Goal: Transaction & Acquisition: Purchase product/service

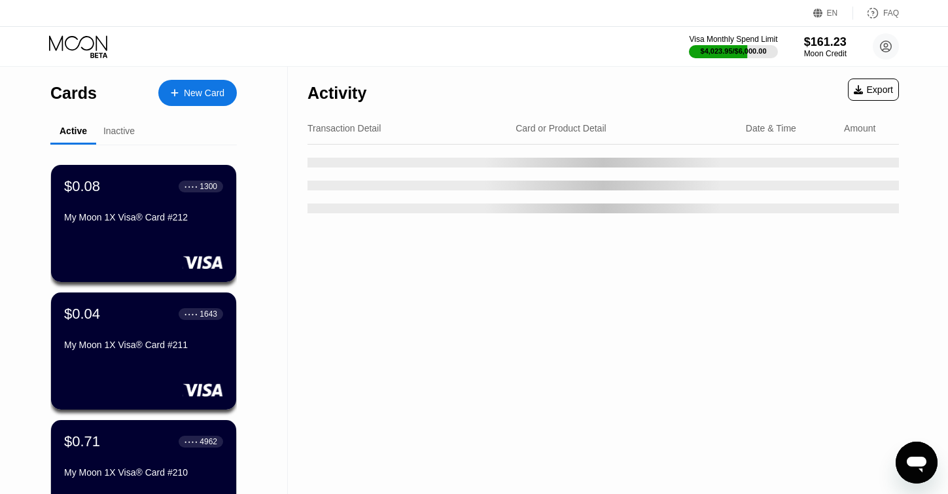
click at [211, 94] on div "New Card" at bounding box center [204, 93] width 41 height 11
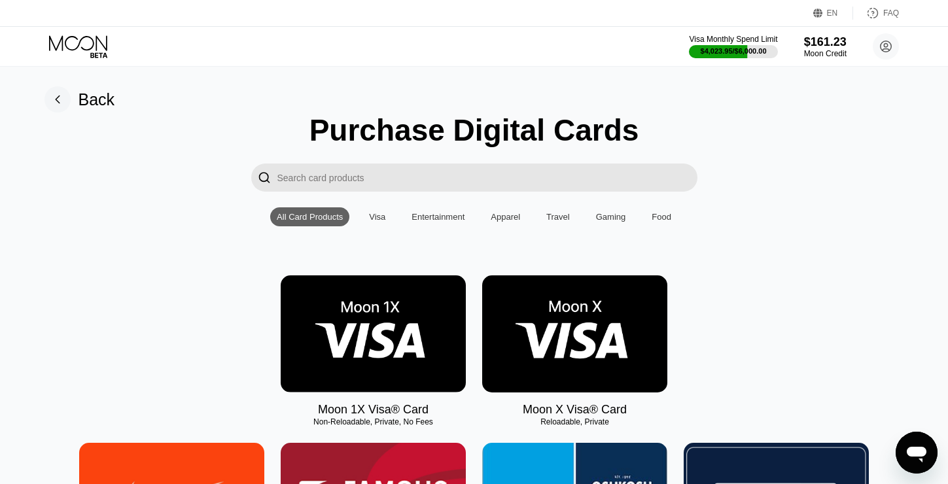
click at [392, 333] on img at bounding box center [373, 333] width 185 height 117
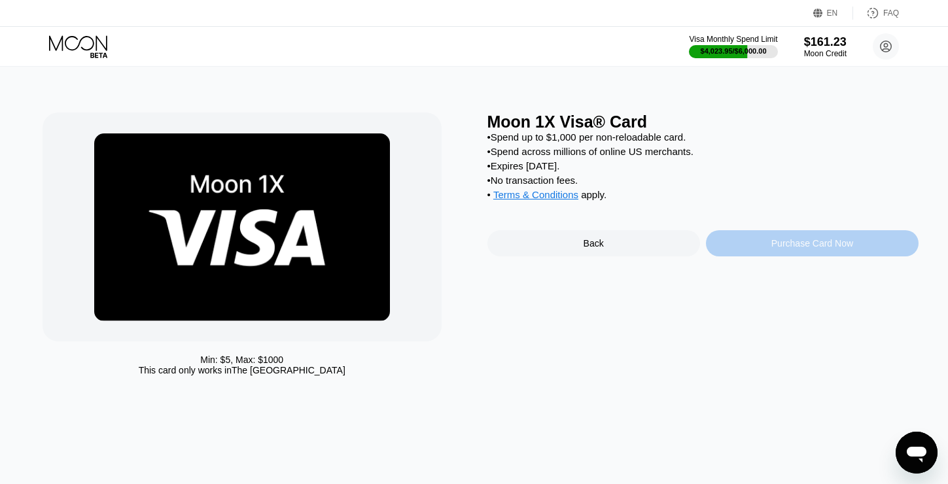
click at [741, 250] on div "Purchase Card Now" at bounding box center [812, 243] width 213 height 26
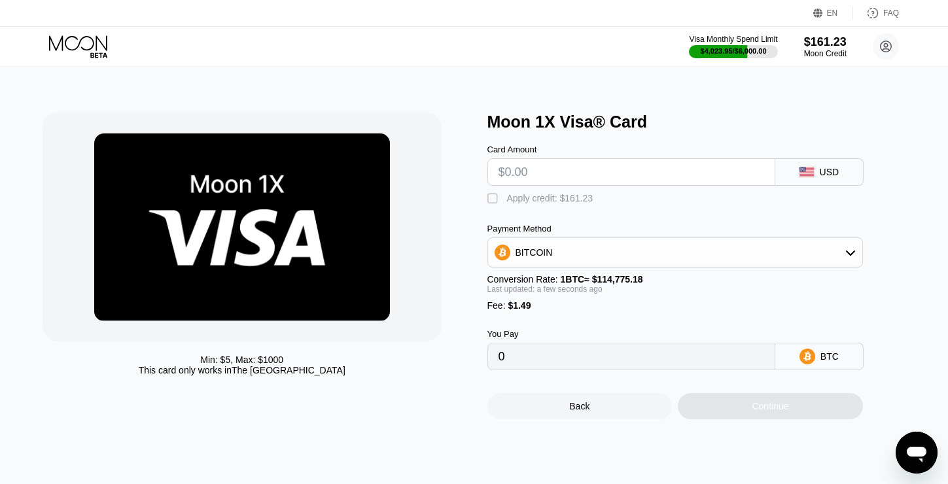
click at [651, 169] on input "text" at bounding box center [630, 172] width 265 height 26
type input "$2"
type input "0.00003041"
type input "$22"
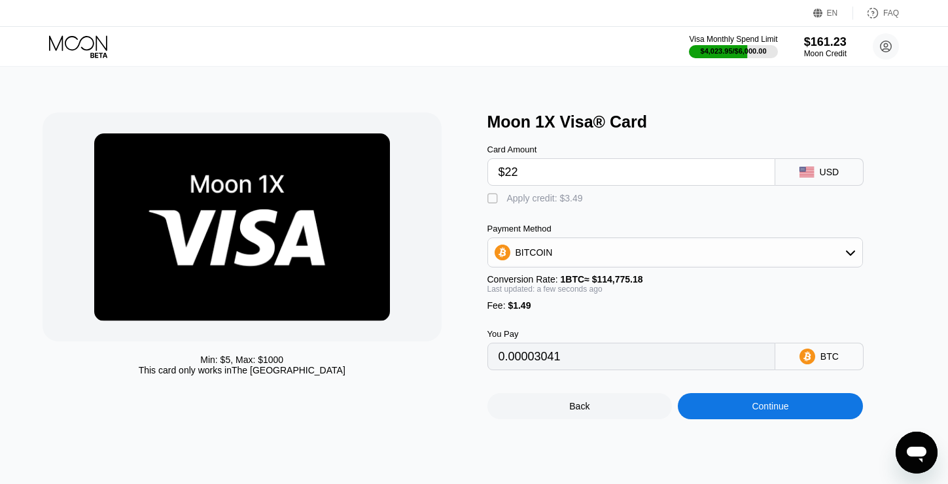
type input "0.00020467"
type input "$223"
type input "0.00195592"
type input "$223"
click at [855, 252] on icon at bounding box center [850, 252] width 10 height 10
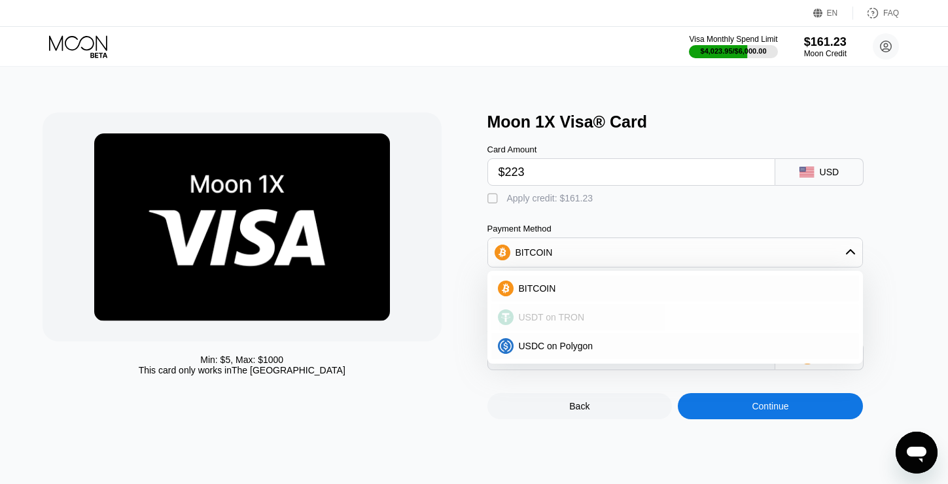
click at [775, 314] on div "USDT on TRON" at bounding box center [682, 317] width 339 height 10
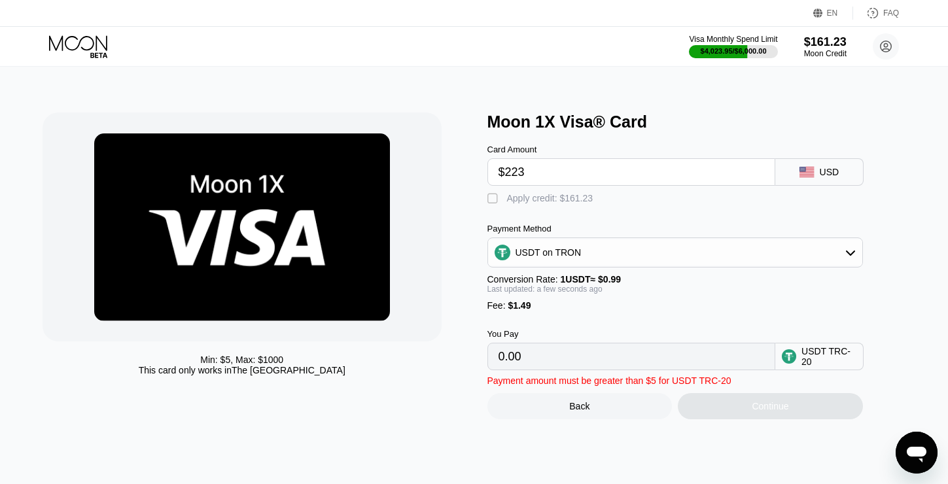
type input "226.76"
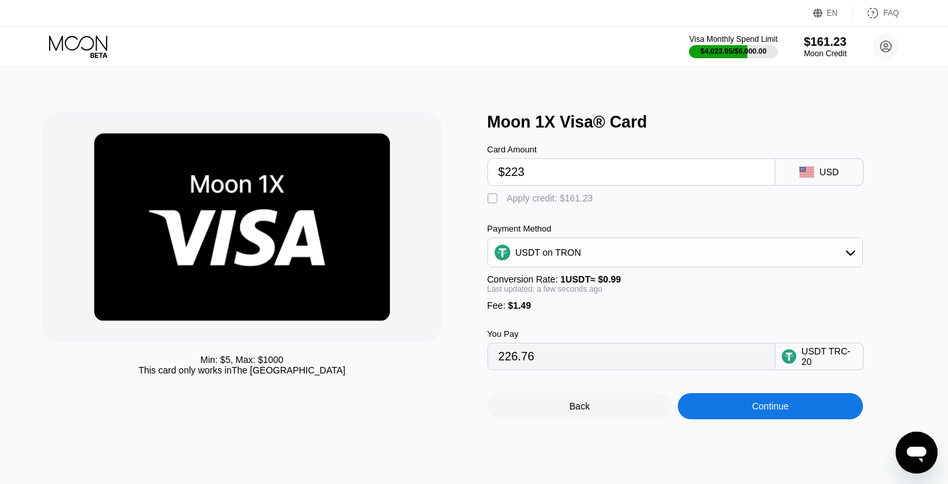
click at [761, 411] on div "Continue" at bounding box center [769, 406] width 37 height 10
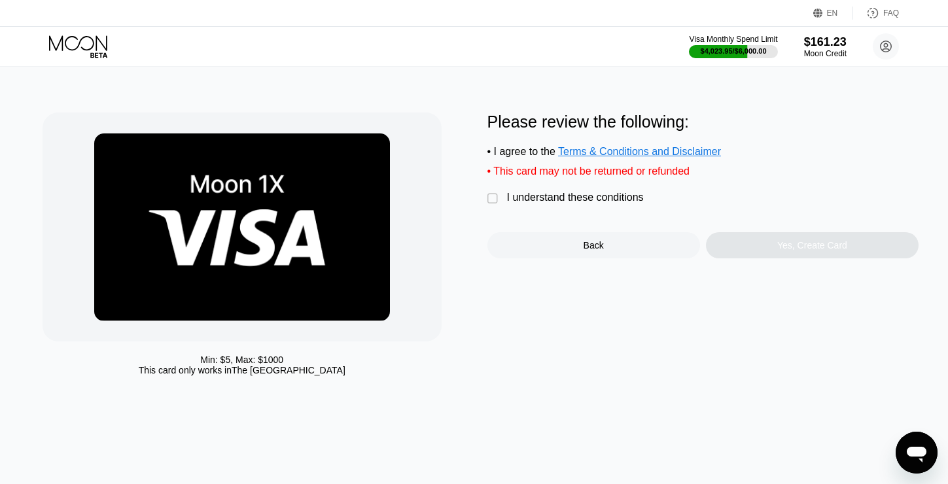
click at [495, 199] on div "" at bounding box center [493, 198] width 13 height 13
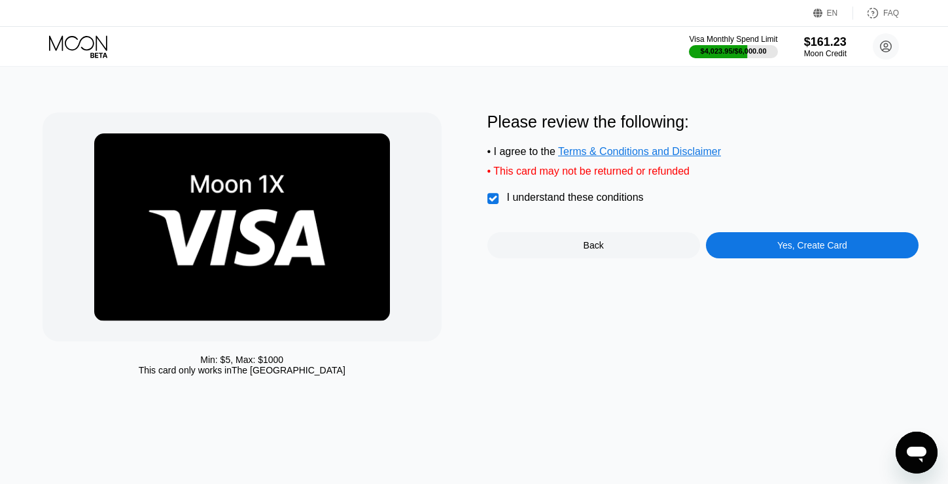
click at [766, 246] on div "Yes, Create Card" at bounding box center [812, 245] width 213 height 26
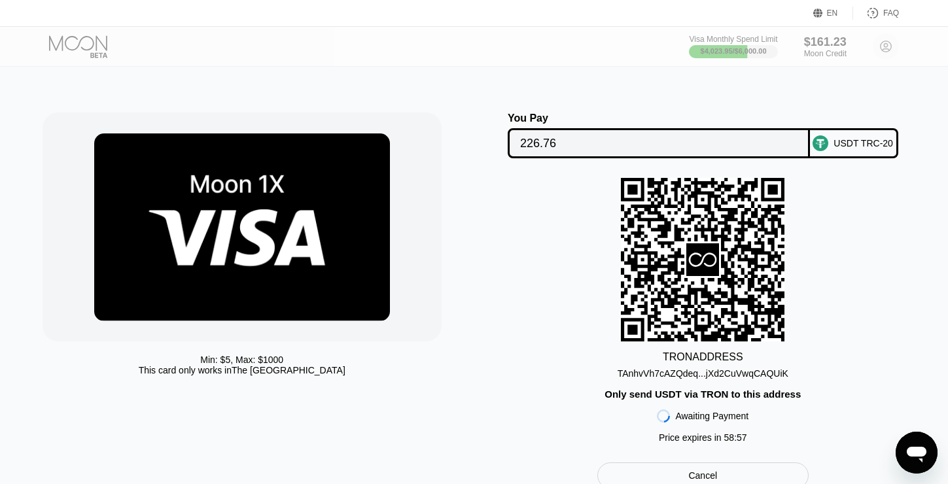
click at [781, 375] on div "TAnhvVh7cAZQdeq...jXd2CuVwqCAQUiK" at bounding box center [702, 373] width 171 height 10
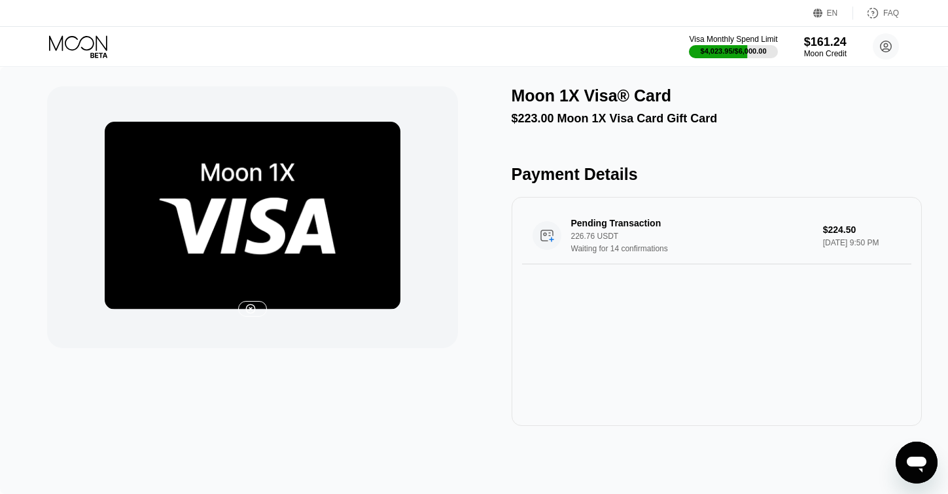
click at [73, 44] on icon at bounding box center [79, 46] width 61 height 23
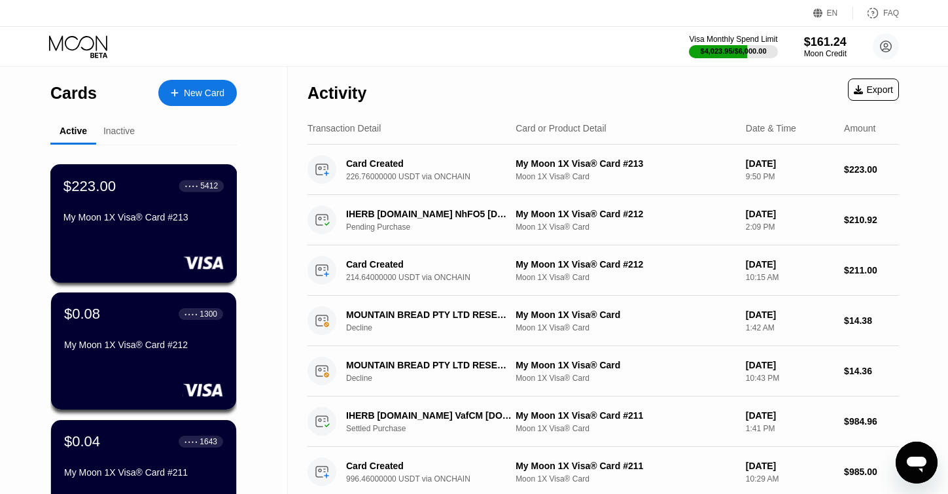
click at [145, 230] on div "$223.00 ● ● ● ● 5412 My Moon 1X Visa® Card #213" at bounding box center [143, 223] width 187 height 118
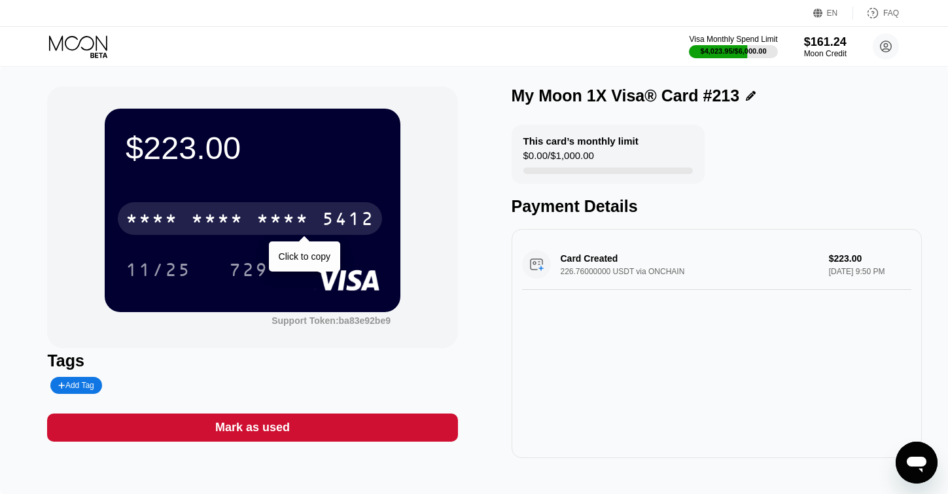
click at [360, 226] on div "5412" at bounding box center [348, 220] width 52 height 21
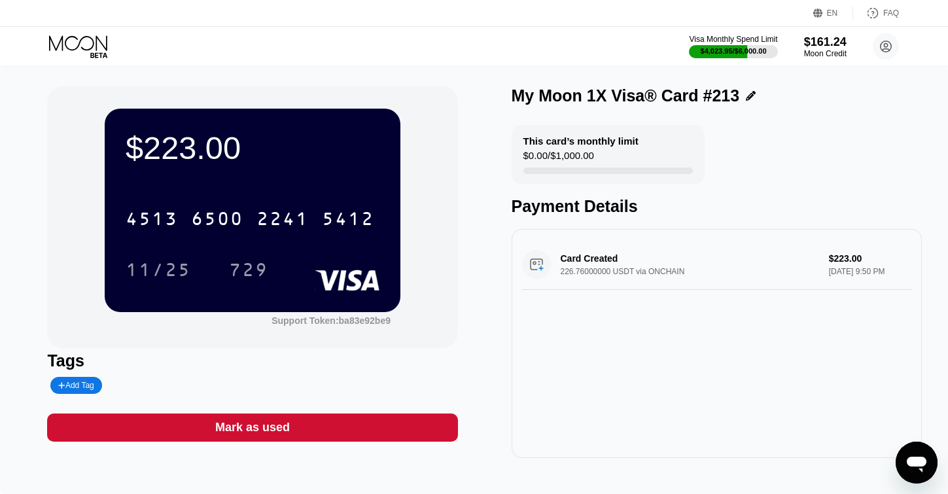
click at [101, 44] on icon at bounding box center [79, 46] width 61 height 23
